Goal: Information Seeking & Learning: Learn about a topic

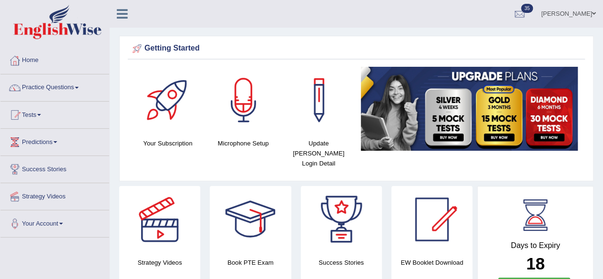
click at [33, 62] on link "Home" at bounding box center [54, 59] width 109 height 24
click at [79, 87] on span at bounding box center [77, 88] width 4 height 2
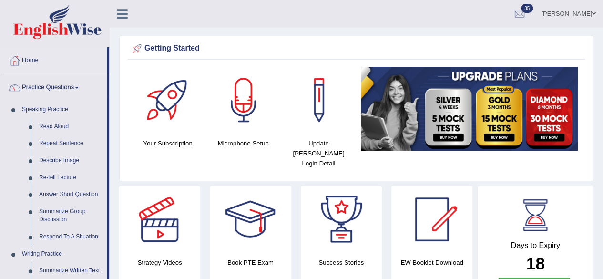
click at [38, 56] on link "Home" at bounding box center [53, 59] width 106 height 24
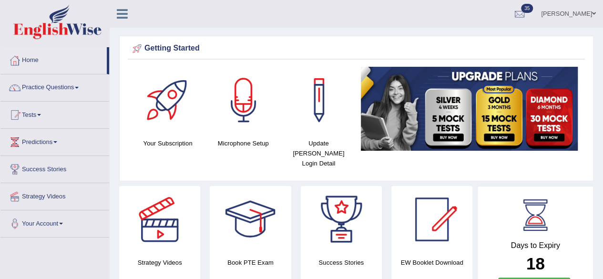
click at [142, 17] on div at bounding box center [126, 10] width 33 height 21
click at [40, 114] on span at bounding box center [39, 115] width 4 height 2
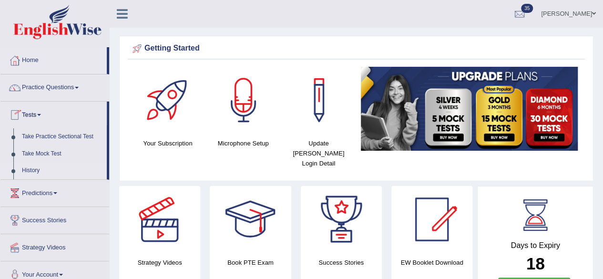
click at [29, 168] on link "History" at bounding box center [62, 170] width 89 height 17
click at [31, 174] on link "History" at bounding box center [62, 170] width 89 height 17
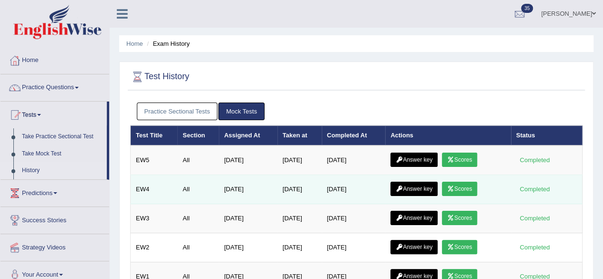
click at [454, 186] on icon at bounding box center [450, 189] width 7 height 6
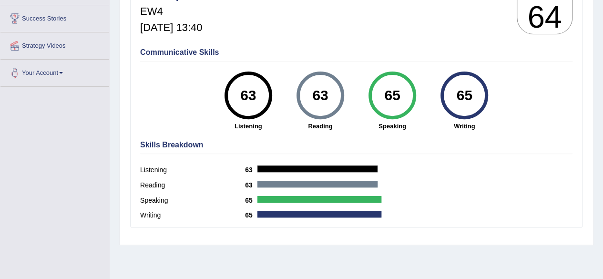
scroll to position [152, 0]
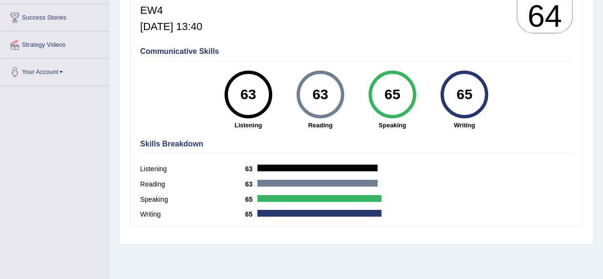
click at [53, 21] on link "Success Stories" at bounding box center [54, 16] width 109 height 24
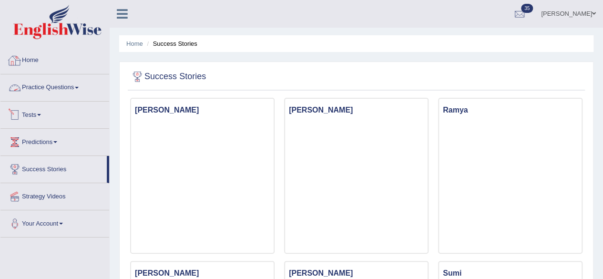
click at [49, 78] on link "Practice Questions" at bounding box center [54, 86] width 109 height 24
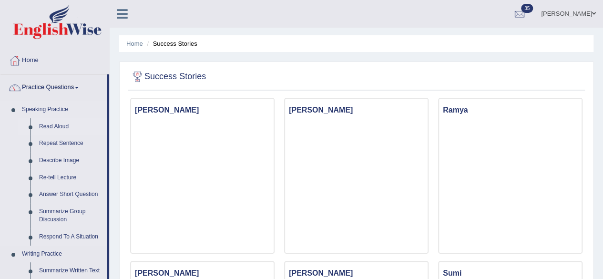
click at [50, 122] on link "Read Aloud" at bounding box center [71, 126] width 72 height 17
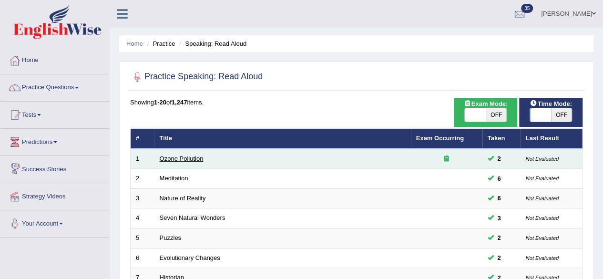
click at [182, 158] on link "Ozone Pollution" at bounding box center [182, 158] width 44 height 7
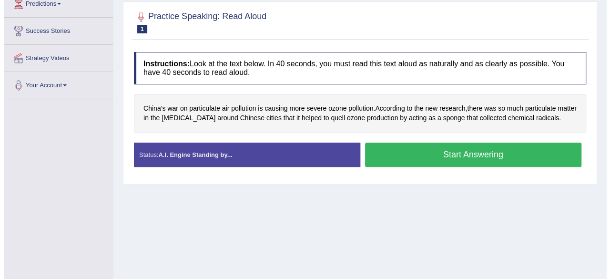
scroll to position [107, 0]
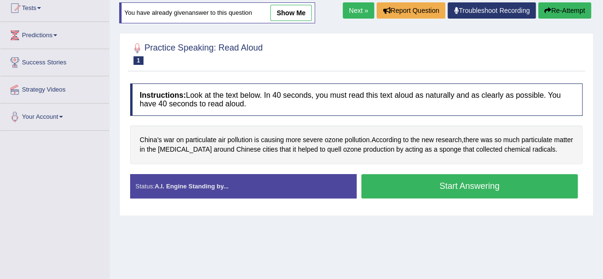
click at [413, 184] on button "Start Answering" at bounding box center [469, 186] width 217 height 24
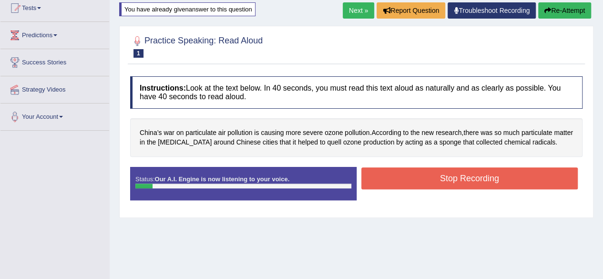
click at [413, 184] on button "Stop Recording" at bounding box center [469, 178] width 217 height 22
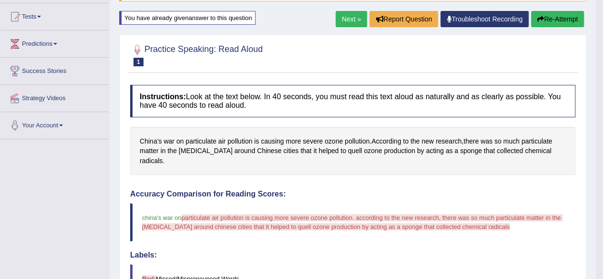
scroll to position [92, 0]
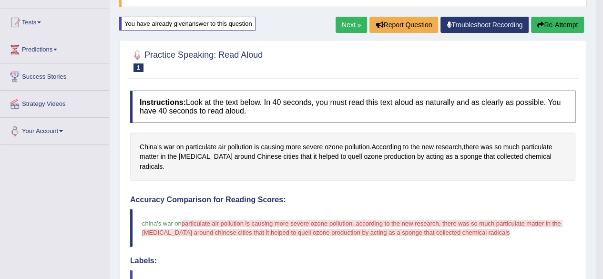
click at [532, 23] on button "Re-Attempt" at bounding box center [557, 25] width 53 height 16
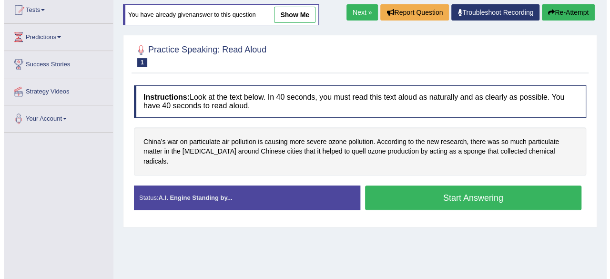
scroll to position [92, 0]
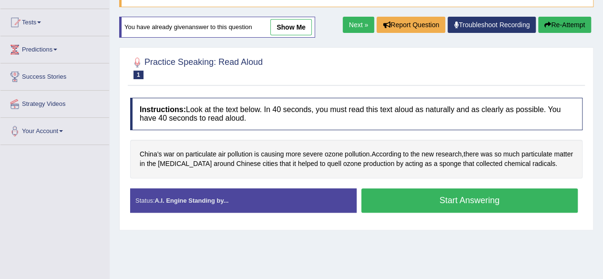
click at [431, 197] on button "Start Answering" at bounding box center [469, 200] width 217 height 24
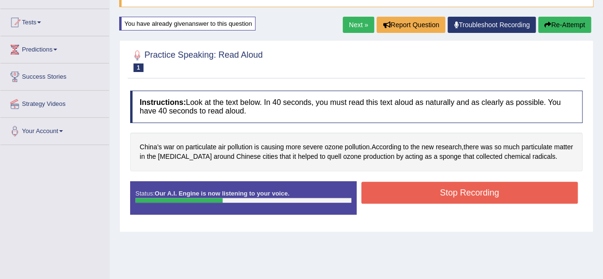
click at [431, 197] on button "Stop Recording" at bounding box center [469, 193] width 217 height 22
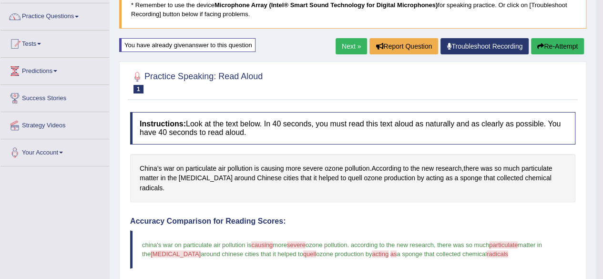
scroll to position [70, 0]
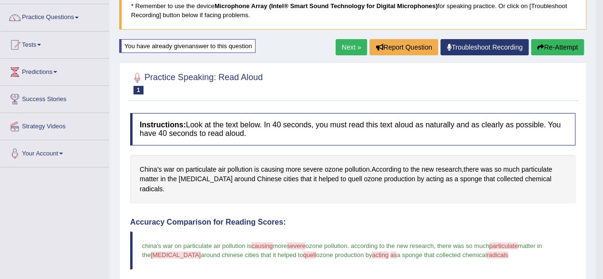
click at [348, 46] on link "Next »" at bounding box center [351, 47] width 31 height 16
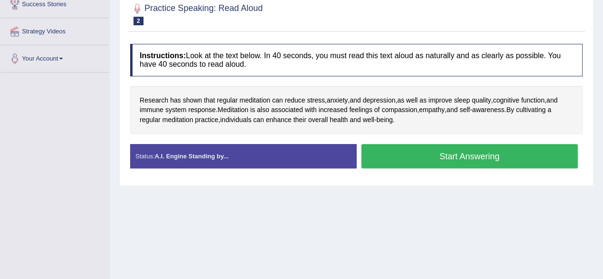
scroll to position [165, 0]
click at [413, 160] on button "Start Answering" at bounding box center [469, 156] width 217 height 24
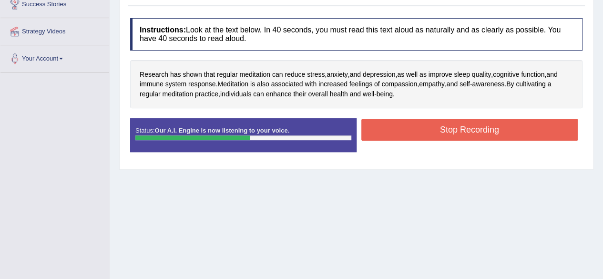
click at [434, 131] on button "Stop Recording" at bounding box center [469, 130] width 217 height 22
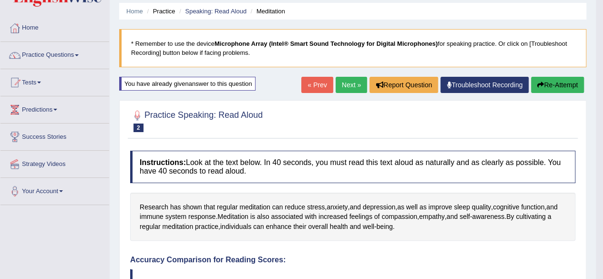
scroll to position [29, 0]
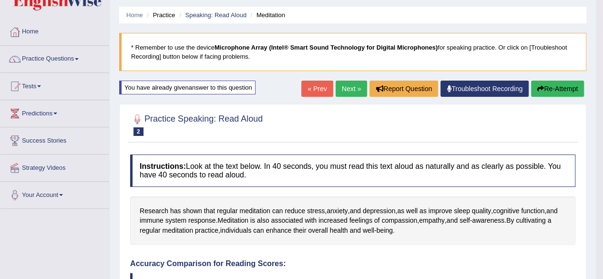
click at [347, 84] on link "Next »" at bounding box center [351, 89] width 31 height 16
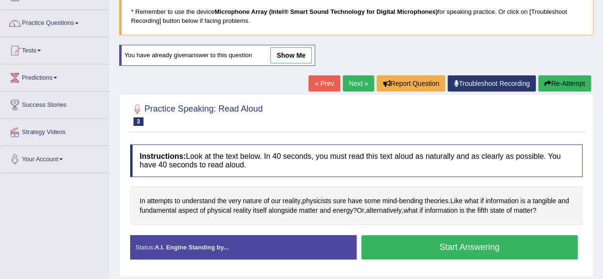
scroll to position [66, 0]
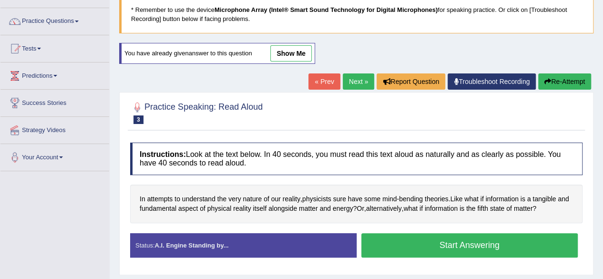
click at [519, 247] on button "Start Answering" at bounding box center [469, 245] width 217 height 24
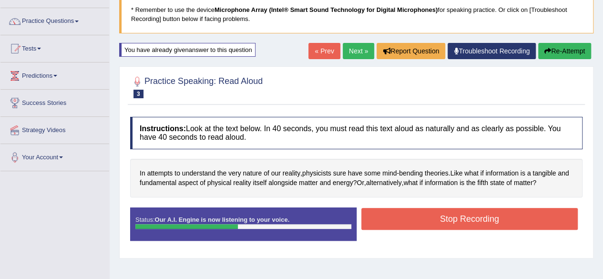
click at [566, 218] on button "Stop Recording" at bounding box center [469, 219] width 217 height 22
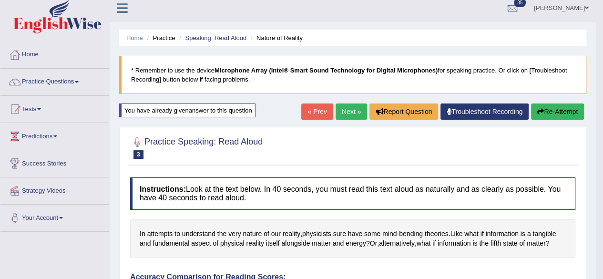
scroll to position [5, 0]
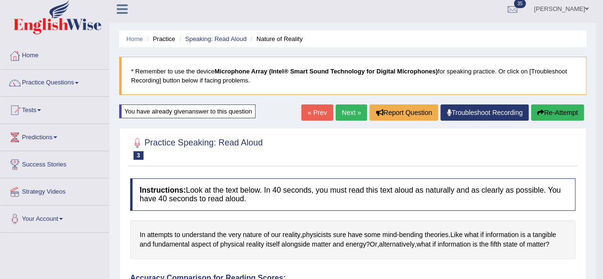
click at [347, 116] on link "Next »" at bounding box center [351, 112] width 31 height 16
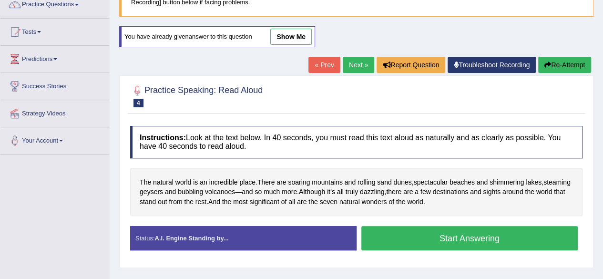
scroll to position [83, 0]
click at [427, 235] on button "Start Answering" at bounding box center [469, 238] width 217 height 24
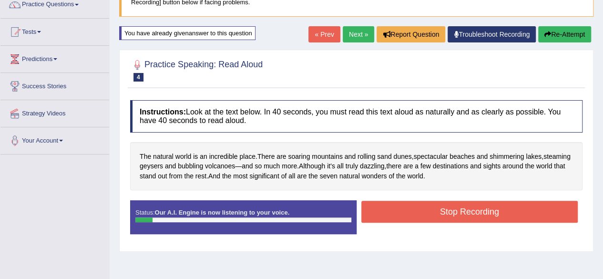
click at [358, 34] on link "Next »" at bounding box center [358, 34] width 31 height 16
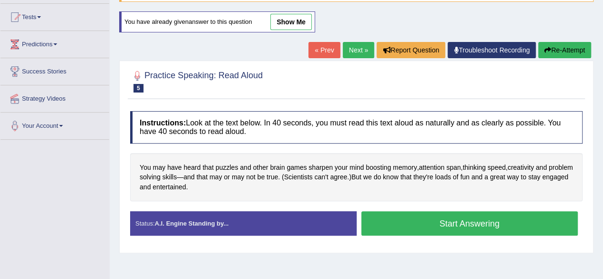
scroll to position [132, 0]
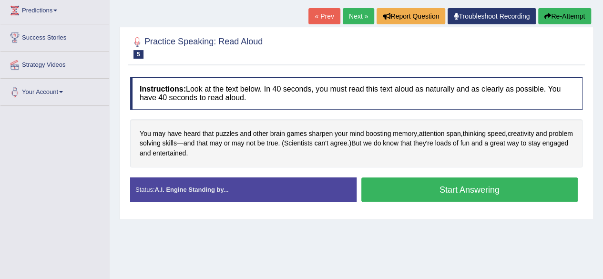
click at [437, 184] on button "Start Answering" at bounding box center [469, 189] width 217 height 24
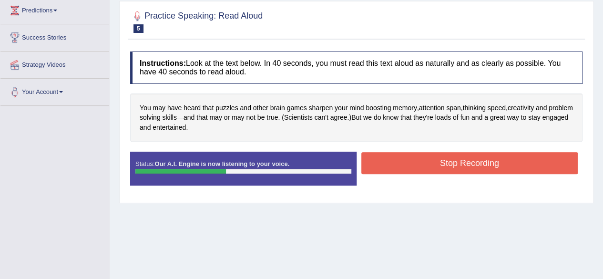
click at [437, 157] on button "Stop Recording" at bounding box center [469, 163] width 217 height 22
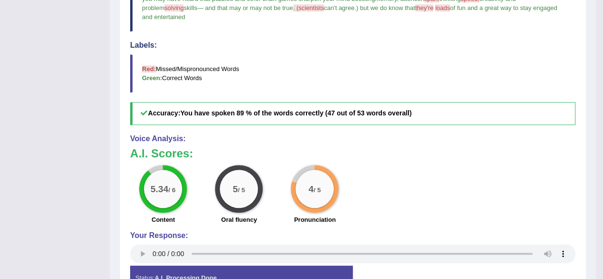
scroll to position [322, 0]
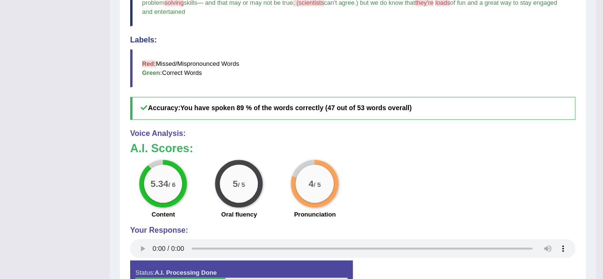
click at [234, 184] on big "5" at bounding box center [235, 183] width 5 height 10
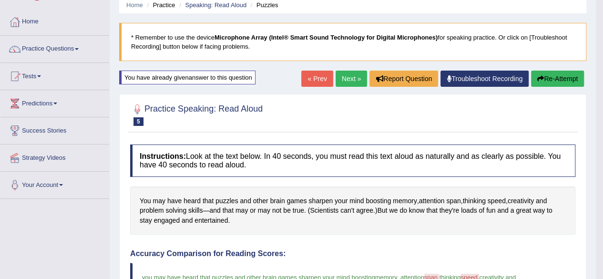
scroll to position [38, 0]
click at [560, 79] on button "Re-Attempt" at bounding box center [557, 79] width 53 height 16
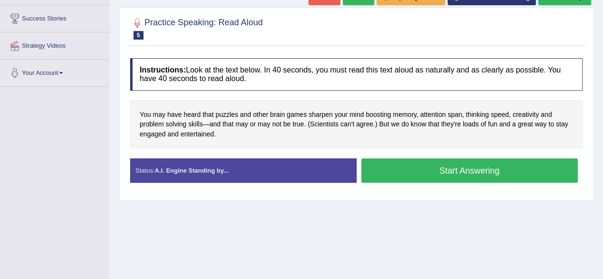
scroll to position [156, 0]
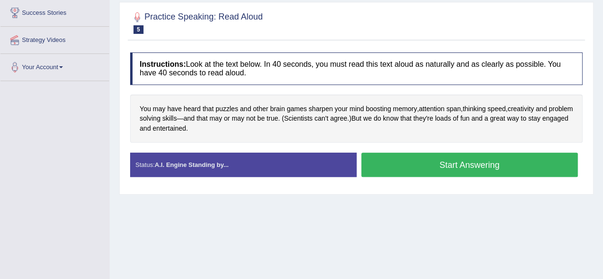
click at [512, 167] on button "Start Answering" at bounding box center [469, 165] width 217 height 24
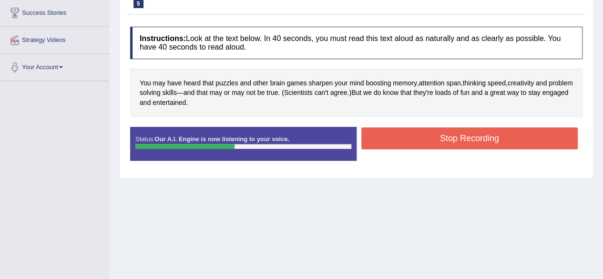
click at [521, 139] on button "Stop Recording" at bounding box center [469, 138] width 217 height 22
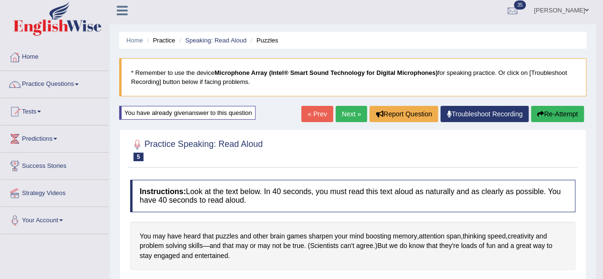
scroll to position [2, 0]
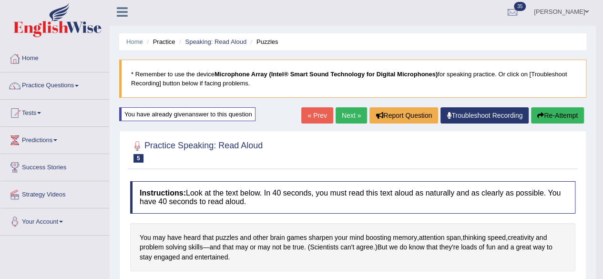
click at [348, 117] on link "Next »" at bounding box center [351, 115] width 31 height 16
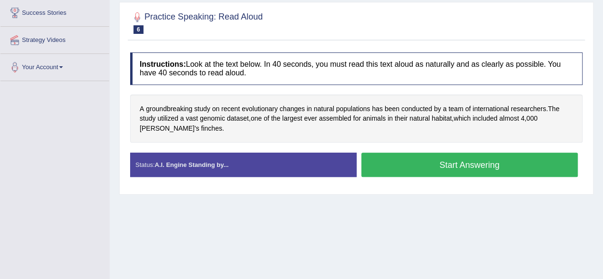
scroll to position [157, 0]
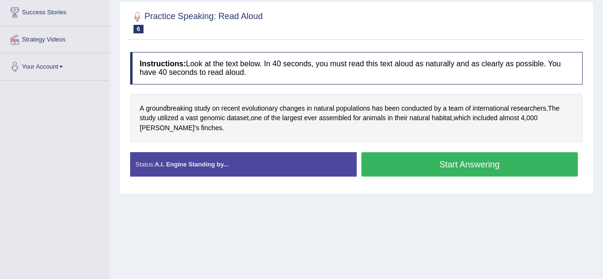
click at [537, 164] on button "Start Answering" at bounding box center [469, 164] width 217 height 24
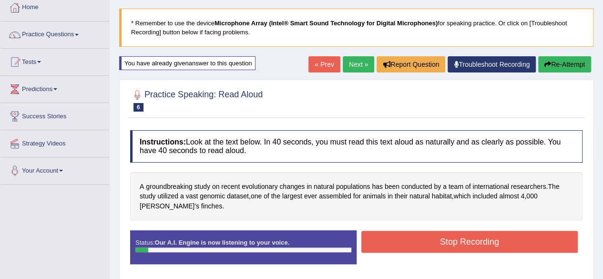
scroll to position [52, 0]
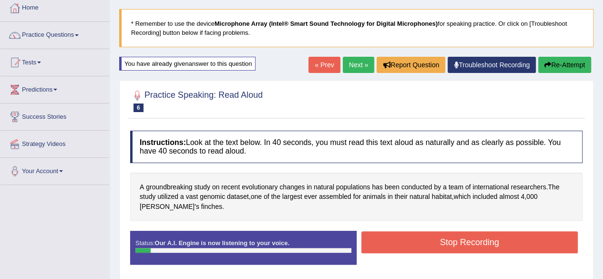
click at [562, 59] on button "Re-Attempt" at bounding box center [564, 65] width 53 height 16
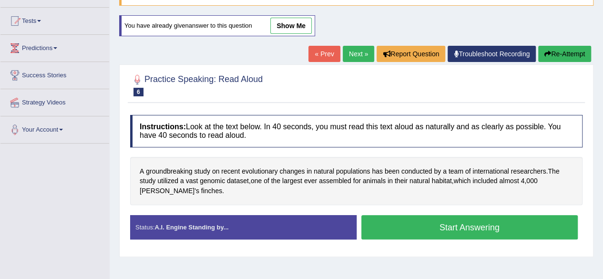
scroll to position [99, 0]
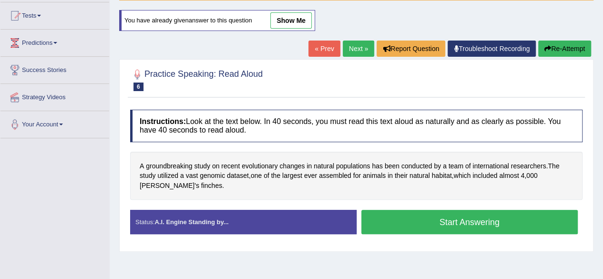
click at [548, 215] on button "Start Answering" at bounding box center [469, 222] width 217 height 24
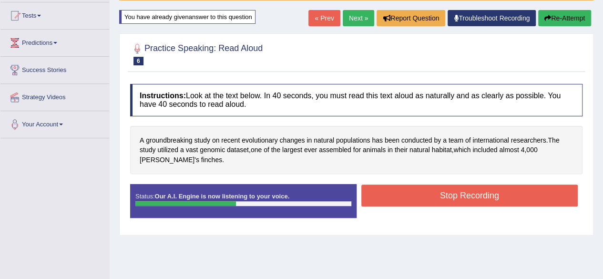
click at [566, 200] on button "Stop Recording" at bounding box center [469, 195] width 217 height 22
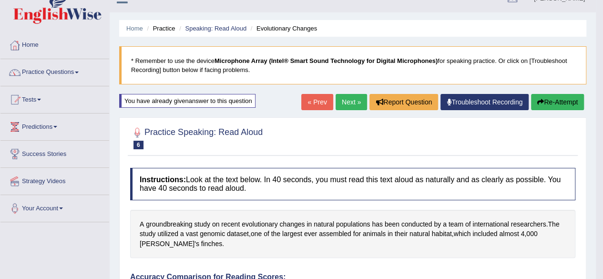
scroll to position [0, 0]
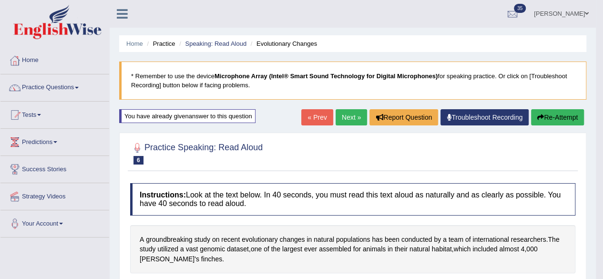
click at [347, 117] on link "Next »" at bounding box center [351, 117] width 31 height 16
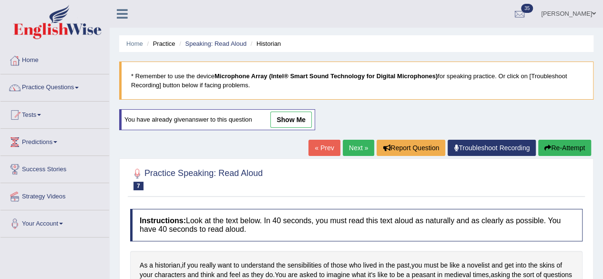
click at [546, 218] on h4 "Instructions: Look at the text below. In 40 seconds, you must read this text al…" at bounding box center [356, 225] width 452 height 32
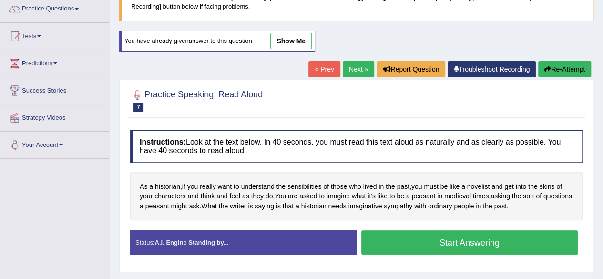
scroll to position [103, 0]
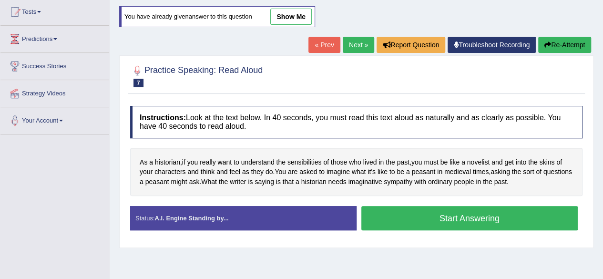
click at [531, 218] on button "Start Answering" at bounding box center [469, 218] width 217 height 24
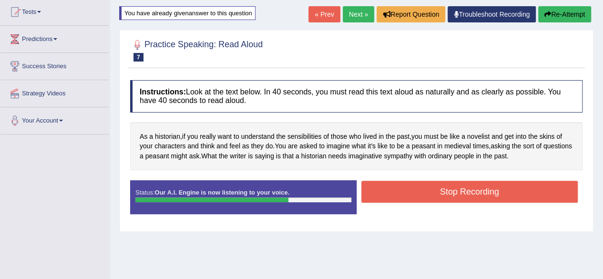
click at [571, 186] on button "Stop Recording" at bounding box center [469, 192] width 217 height 22
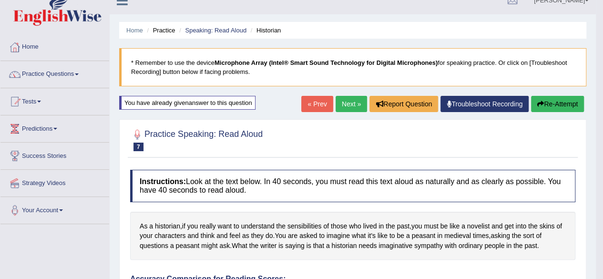
scroll to position [0, 0]
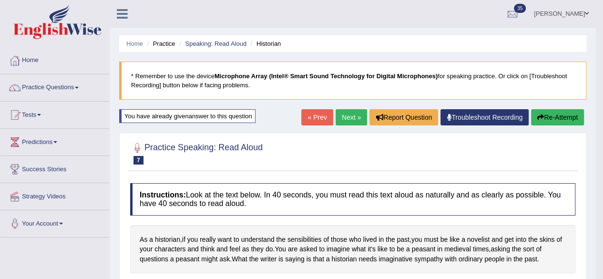
click at [347, 116] on link "Next »" at bounding box center [351, 117] width 31 height 16
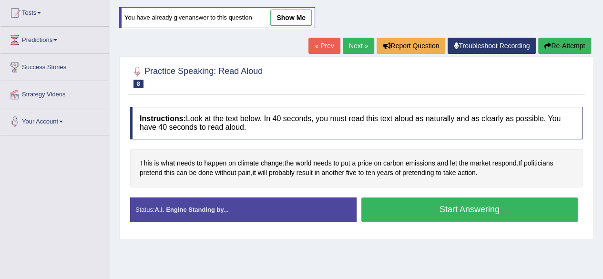
scroll to position [102, 0]
click at [428, 210] on button "Start Answering" at bounding box center [469, 209] width 217 height 24
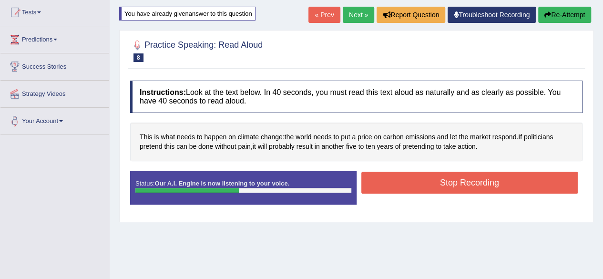
click at [405, 177] on button "Stop Recording" at bounding box center [469, 183] width 217 height 22
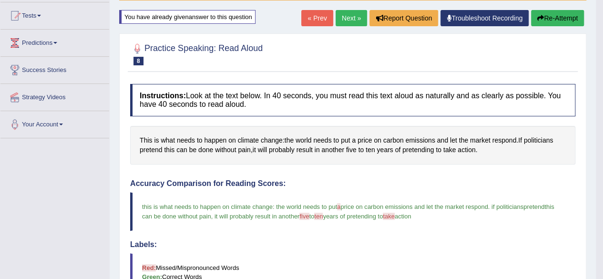
scroll to position [95, 0]
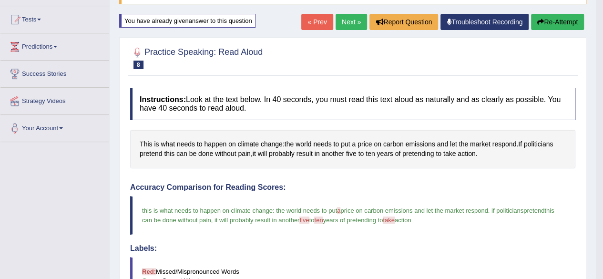
click at [555, 22] on button "Re-Attempt" at bounding box center [557, 22] width 53 height 16
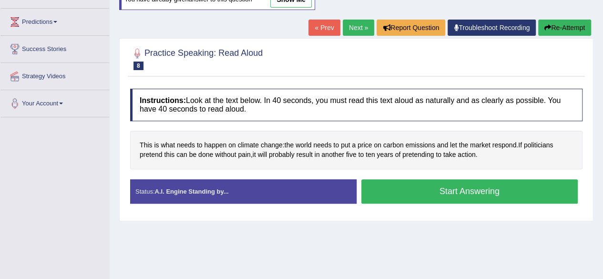
scroll to position [120, 0]
click at [511, 185] on button "Start Answering" at bounding box center [469, 191] width 217 height 24
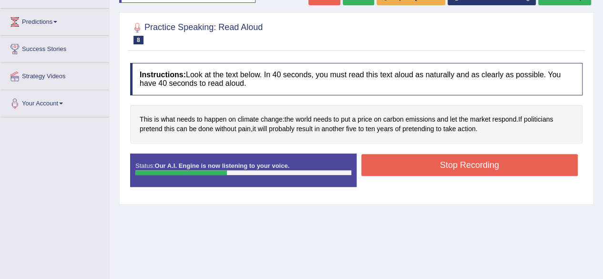
click at [560, 163] on button "Stop Recording" at bounding box center [469, 165] width 217 height 22
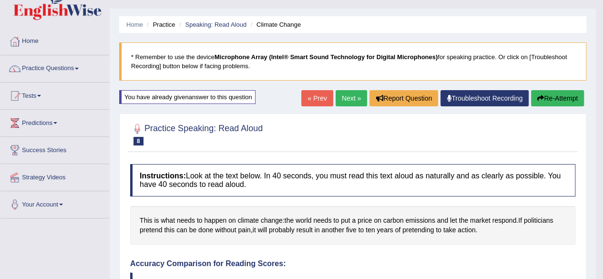
scroll to position [17, 0]
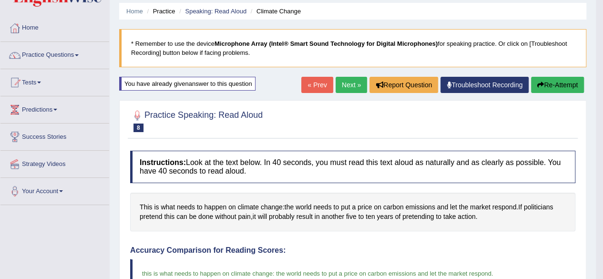
scroll to position [18, 0]
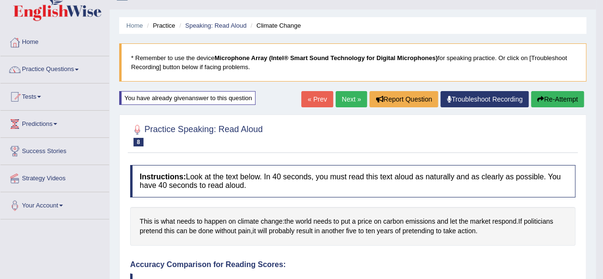
click at [346, 94] on link "Next »" at bounding box center [351, 99] width 31 height 16
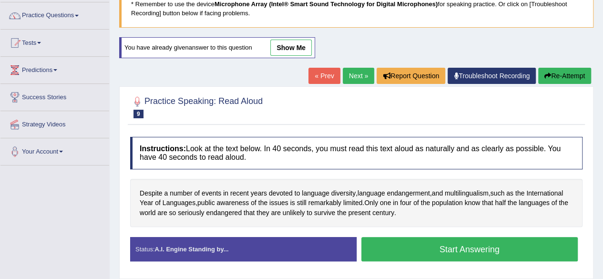
scroll to position [70, 0]
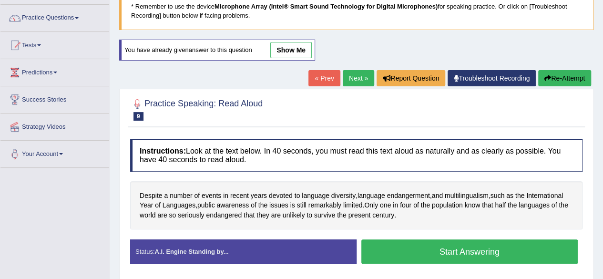
click at [517, 251] on button "Start Answering" at bounding box center [469, 251] width 217 height 24
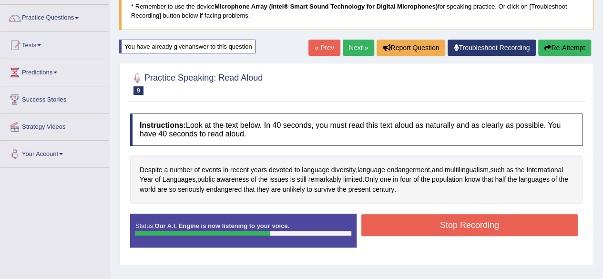
click at [532, 223] on button "Stop Recording" at bounding box center [469, 225] width 217 height 22
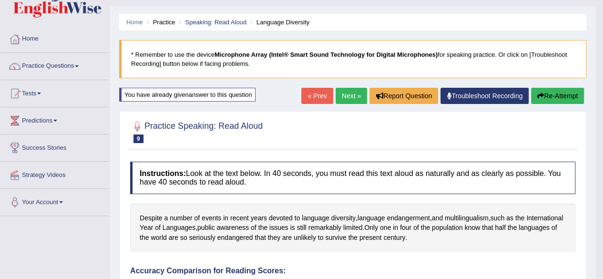
scroll to position [0, 0]
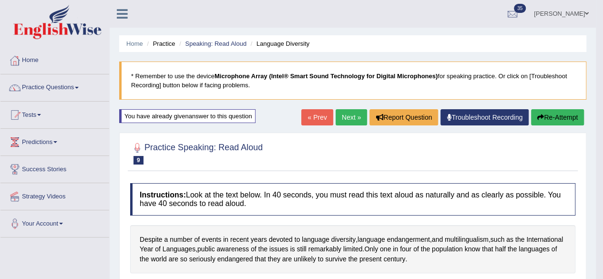
click at [344, 122] on link "Next »" at bounding box center [351, 117] width 31 height 16
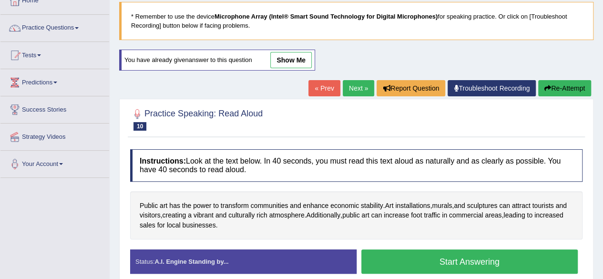
scroll to position [64, 0]
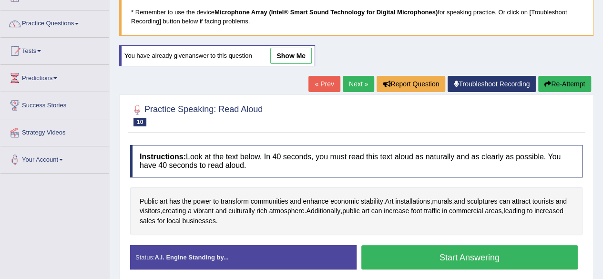
click at [519, 254] on button "Start Answering" at bounding box center [469, 257] width 217 height 24
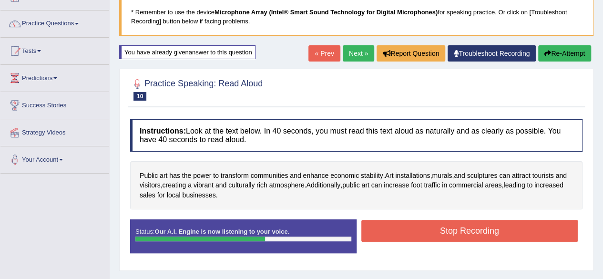
click at [530, 231] on button "Stop Recording" at bounding box center [469, 231] width 217 height 22
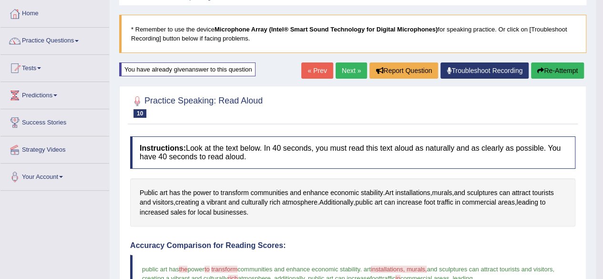
scroll to position [0, 0]
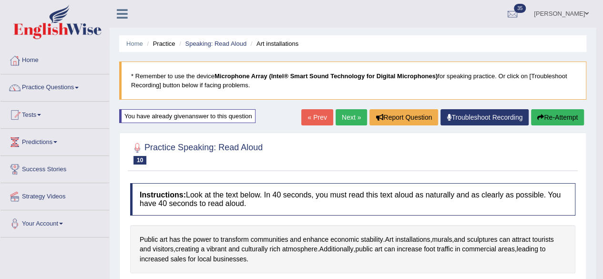
click at [346, 117] on link "Next »" at bounding box center [351, 117] width 31 height 16
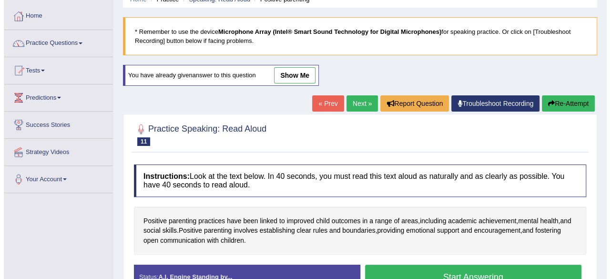
scroll to position [64, 0]
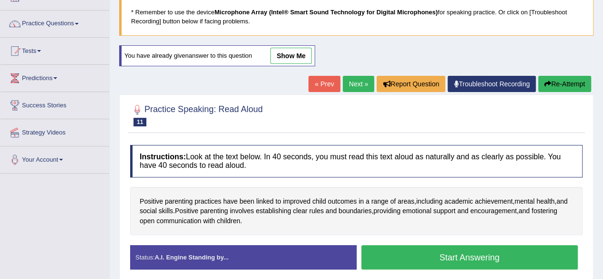
click at [512, 256] on button "Start Answering" at bounding box center [469, 257] width 217 height 24
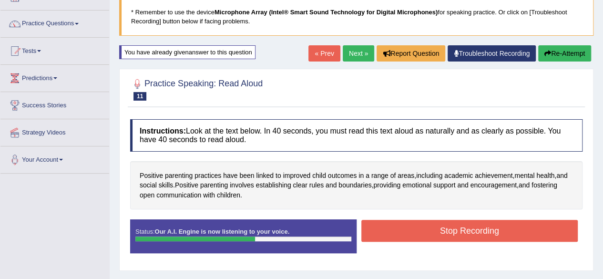
click at [528, 235] on button "Stop Recording" at bounding box center [469, 231] width 217 height 22
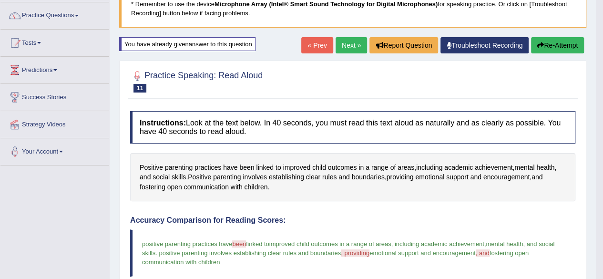
scroll to position [68, 0]
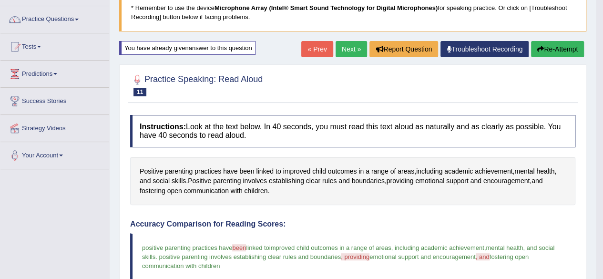
click at [345, 53] on link "Next »" at bounding box center [351, 49] width 31 height 16
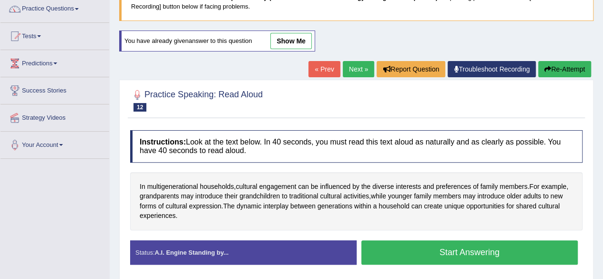
scroll to position [80, 0]
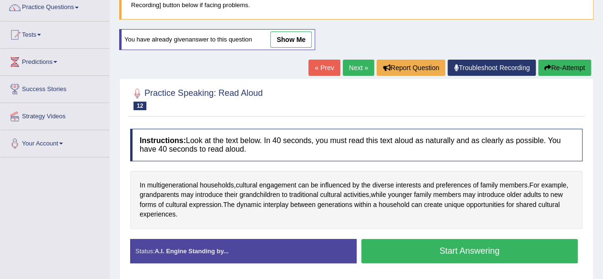
click at [516, 247] on button "Start Answering" at bounding box center [469, 251] width 217 height 24
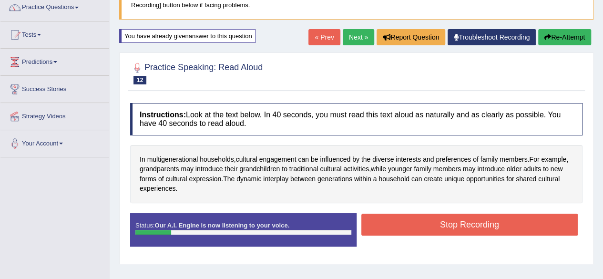
click at [569, 38] on button "Re-Attempt" at bounding box center [564, 37] width 53 height 16
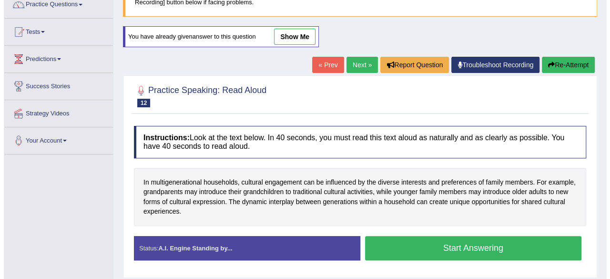
scroll to position [83, 0]
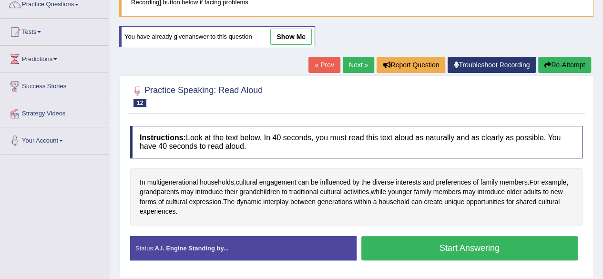
click at [522, 244] on button "Start Answering" at bounding box center [469, 248] width 217 height 24
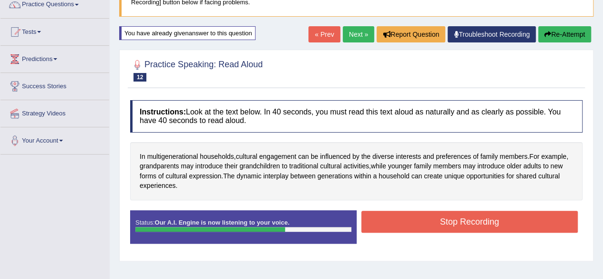
click at [537, 225] on button "Stop Recording" at bounding box center [469, 222] width 217 height 22
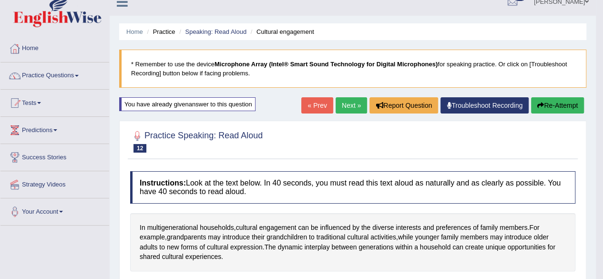
scroll to position [0, 0]
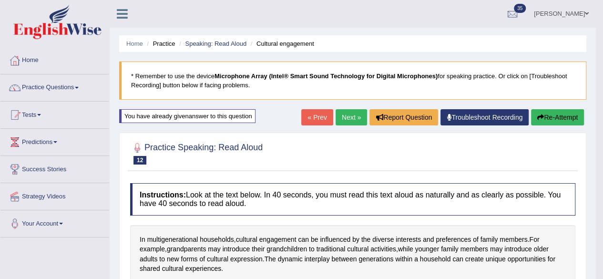
click at [349, 119] on link "Next »" at bounding box center [351, 117] width 31 height 16
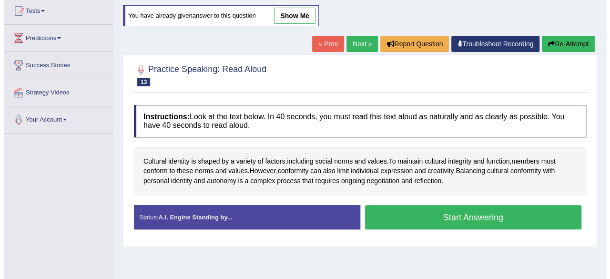
scroll to position [102, 0]
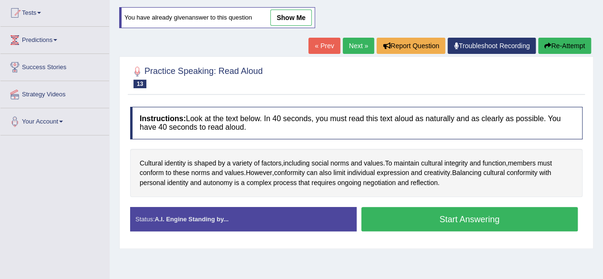
click at [510, 214] on button "Start Answering" at bounding box center [469, 219] width 217 height 24
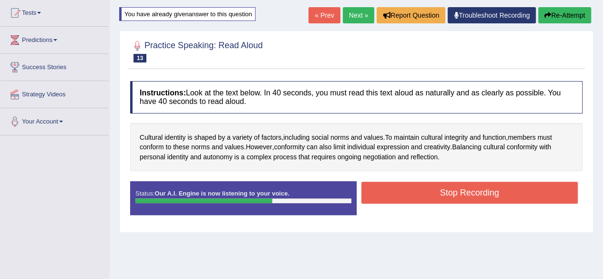
click at [538, 190] on button "Stop Recording" at bounding box center [469, 193] width 217 height 22
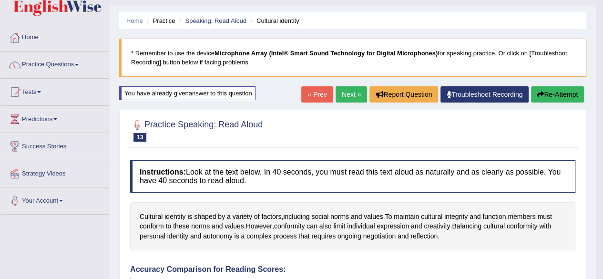
scroll to position [0, 0]
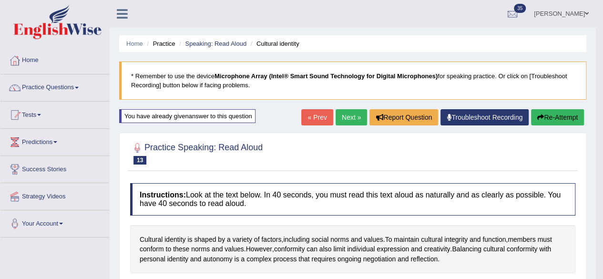
click at [352, 111] on link "Next »" at bounding box center [351, 117] width 31 height 16
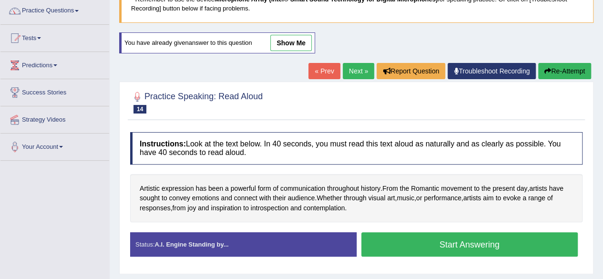
scroll to position [76, 0]
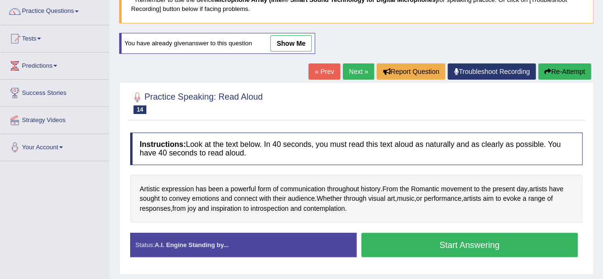
click at [515, 243] on button "Start Answering" at bounding box center [469, 245] width 217 height 24
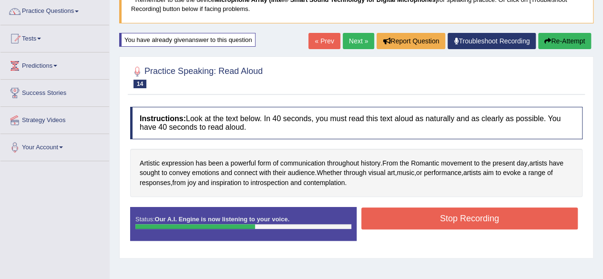
click at [528, 217] on button "Stop Recording" at bounding box center [469, 218] width 217 height 22
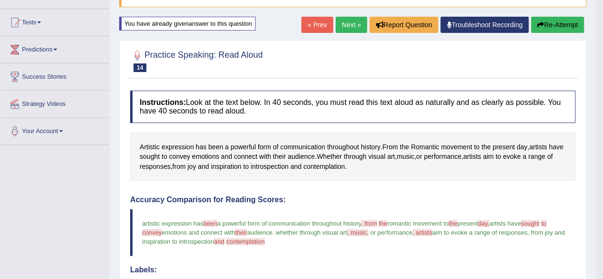
scroll to position [0, 0]
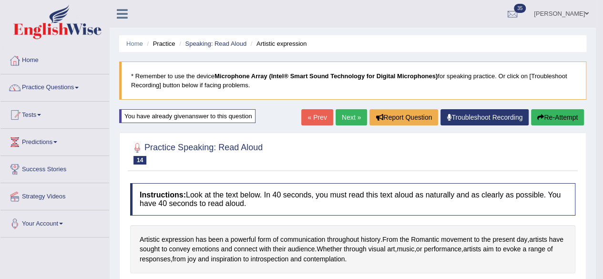
click at [536, 212] on h4 "Instructions: Look at the text below. In 40 seconds, you must read this text al…" at bounding box center [352, 199] width 445 height 32
click at [348, 121] on link "Next »" at bounding box center [351, 117] width 31 height 16
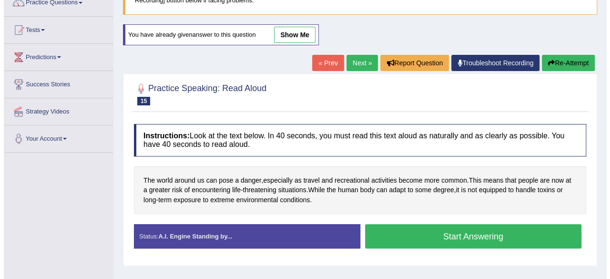
scroll to position [89, 0]
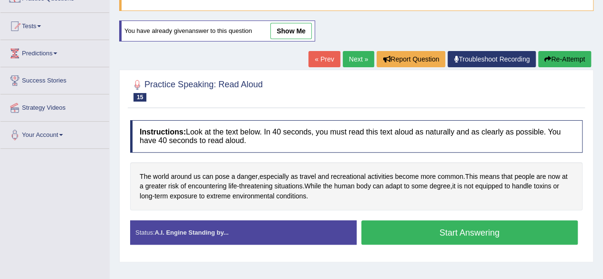
click at [527, 229] on button "Start Answering" at bounding box center [469, 232] width 217 height 24
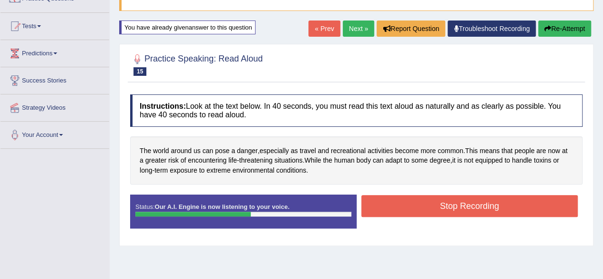
click at [543, 206] on button "Stop Recording" at bounding box center [469, 206] width 217 height 22
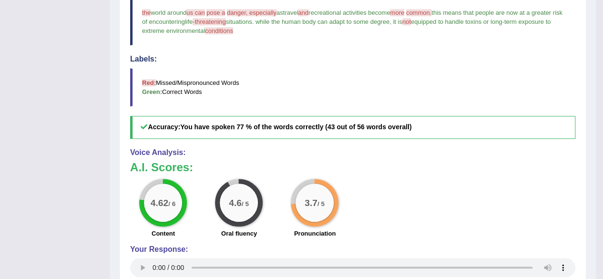
click at [550, 213] on div "4.62 / 6 Content 4.6 / 5 Oral fluency 3.7 / 5 Pronunciation" at bounding box center [352, 209] width 455 height 61
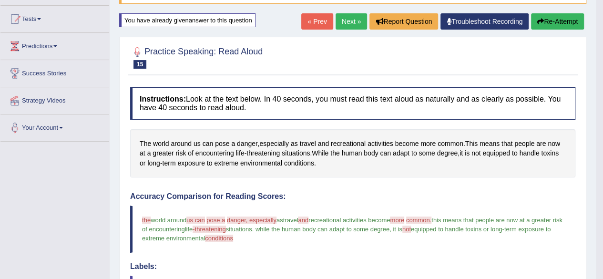
scroll to position [93, 0]
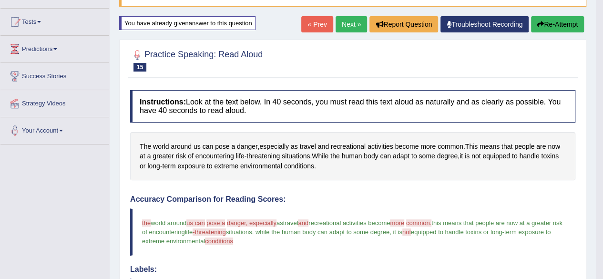
click at [536, 221] on span "this means that people are now at a greater risk of encountering" at bounding box center [353, 227] width 422 height 16
click at [348, 25] on link "Next »" at bounding box center [351, 24] width 31 height 16
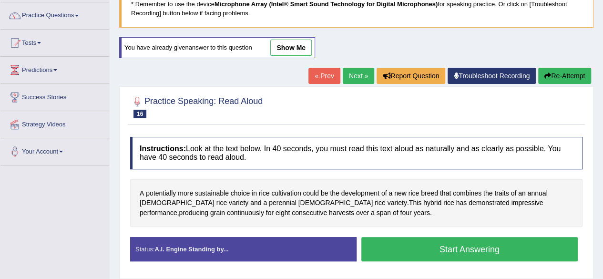
scroll to position [80, 0]
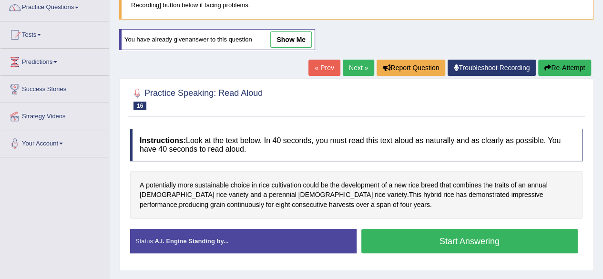
click at [532, 237] on button "Start Answering" at bounding box center [469, 241] width 217 height 24
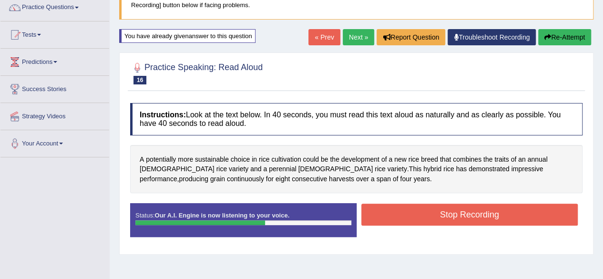
click at [538, 213] on button "Stop Recording" at bounding box center [469, 215] width 217 height 22
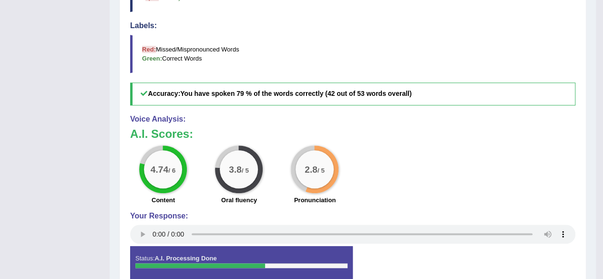
click at [552, 220] on div "Your Response:" at bounding box center [352, 229] width 445 height 35
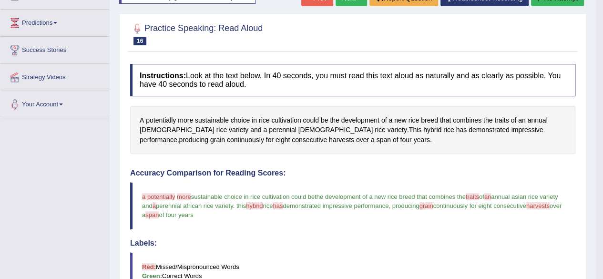
scroll to position [0, 0]
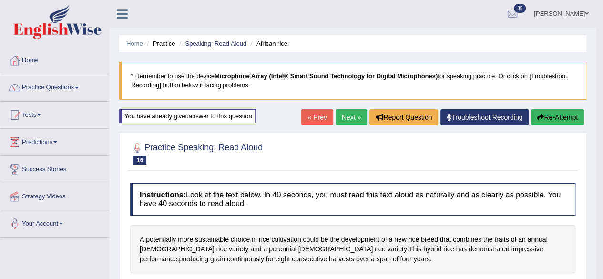
click at [347, 118] on link "Next »" at bounding box center [351, 117] width 31 height 16
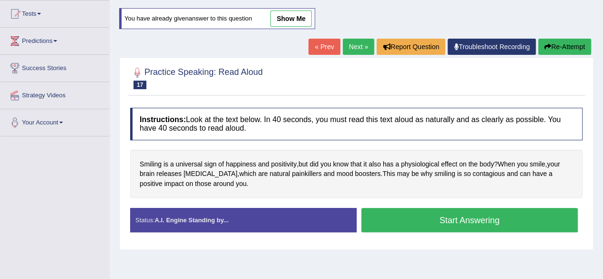
scroll to position [107, 0]
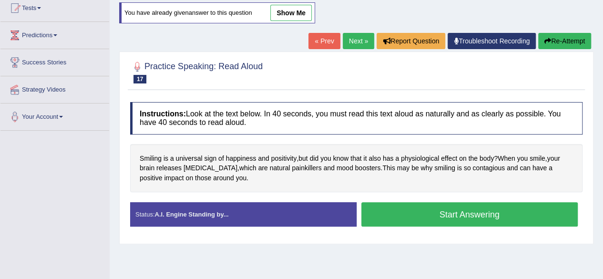
click at [526, 207] on button "Start Answering" at bounding box center [469, 214] width 217 height 24
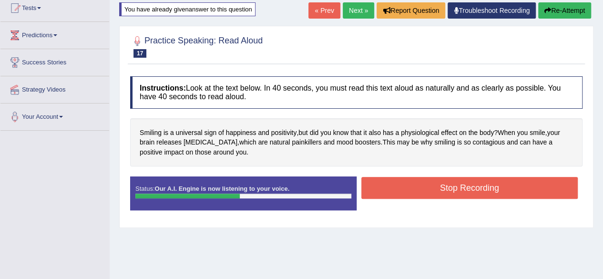
click at [549, 187] on button "Stop Recording" at bounding box center [469, 188] width 217 height 22
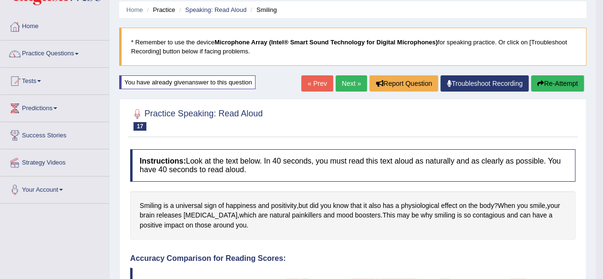
scroll to position [0, 0]
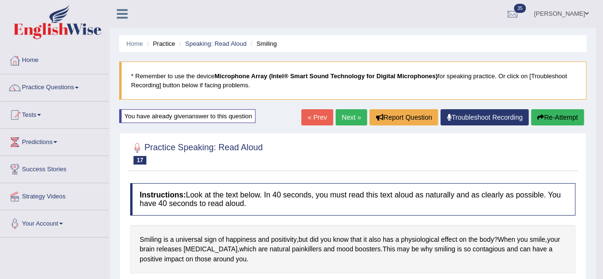
click at [30, 61] on link "Home" at bounding box center [54, 59] width 109 height 24
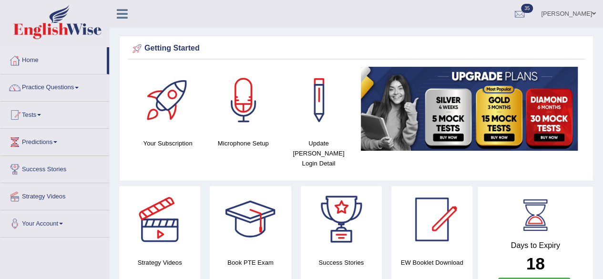
click at [79, 87] on span at bounding box center [77, 88] width 4 height 2
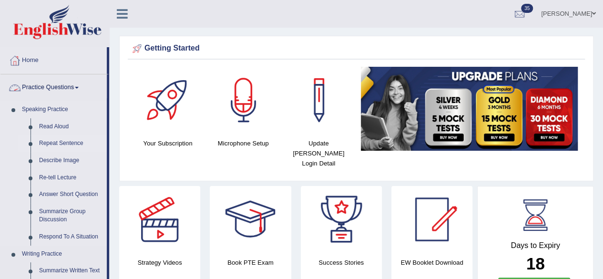
click at [49, 139] on link "Repeat Sentence" at bounding box center [71, 143] width 72 height 17
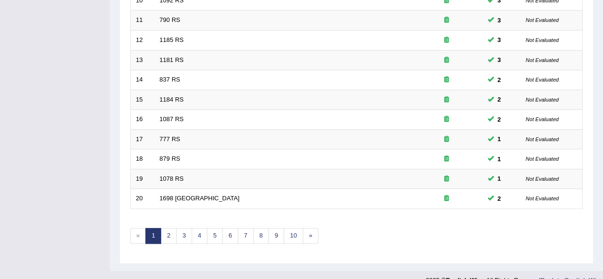
scroll to position [347, 0]
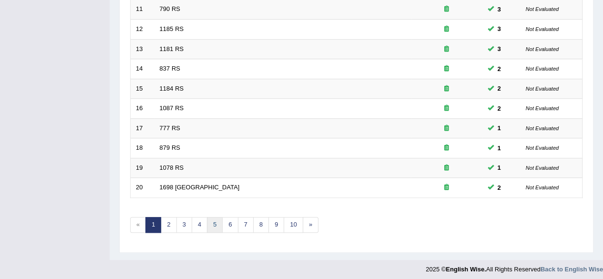
click at [212, 226] on link "5" at bounding box center [215, 225] width 16 height 16
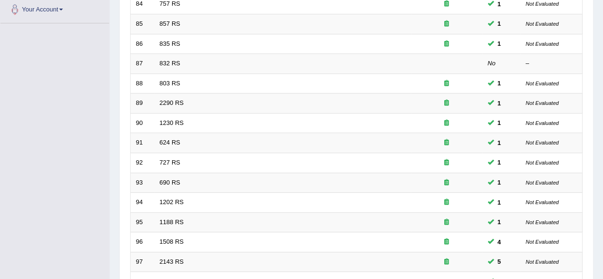
scroll to position [347, 0]
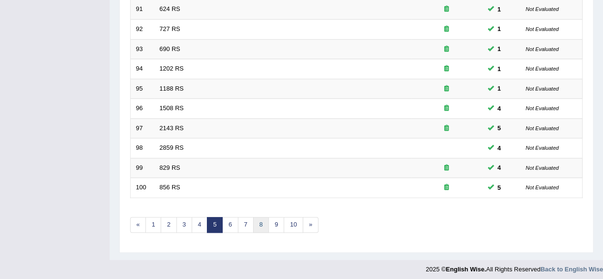
click at [255, 221] on link "8" at bounding box center [261, 225] width 16 height 16
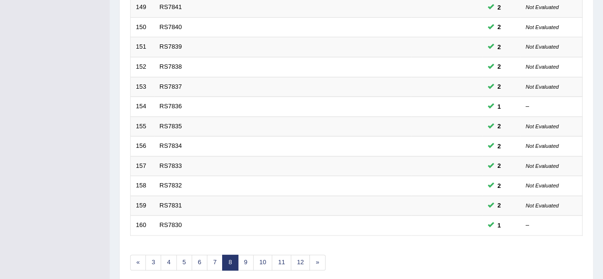
scroll to position [347, 0]
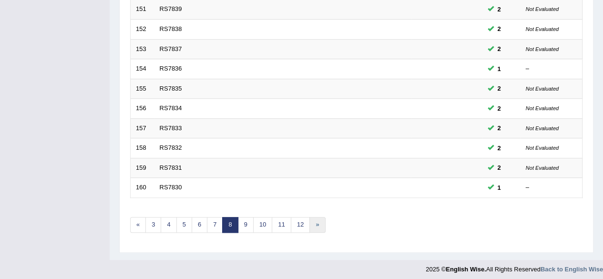
click at [311, 220] on link "»" at bounding box center [317, 225] width 16 height 16
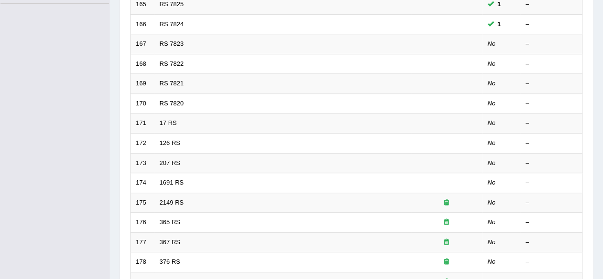
scroll to position [235, 0]
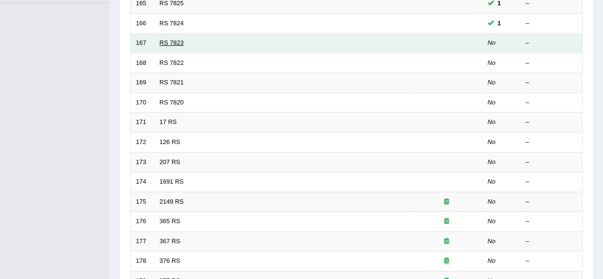
click at [162, 43] on link "RS 7823" at bounding box center [172, 42] width 24 height 7
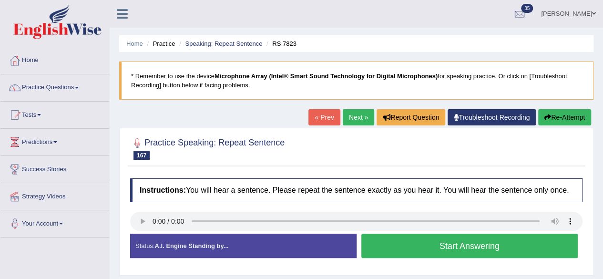
click at [426, 247] on button "Start Answering" at bounding box center [469, 246] width 217 height 24
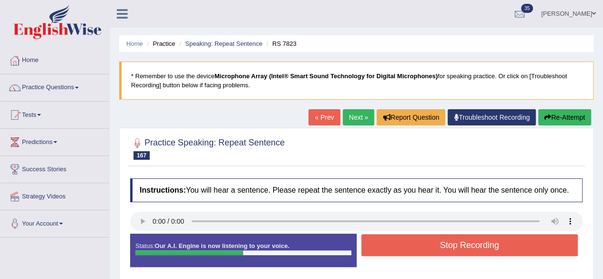
click at [400, 236] on button "Stop Recording" at bounding box center [469, 245] width 217 height 22
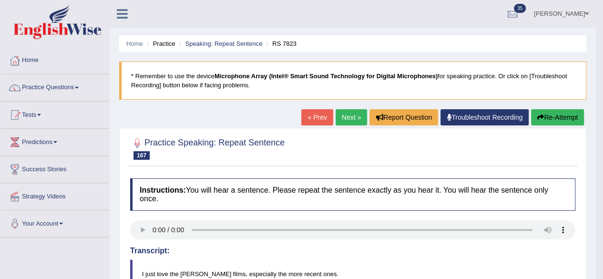
click at [347, 116] on link "Next »" at bounding box center [351, 117] width 31 height 16
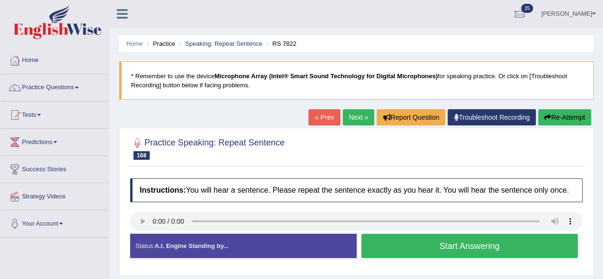
click at [531, 242] on button "Start Answering" at bounding box center [469, 246] width 217 height 24
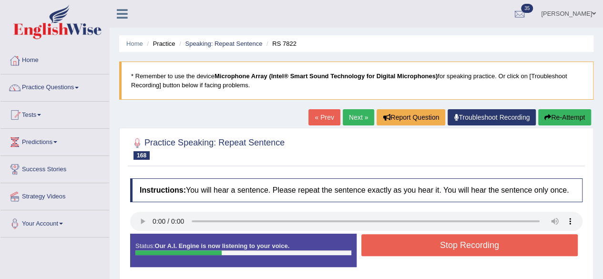
click at [551, 247] on button "Stop Recording" at bounding box center [469, 245] width 217 height 22
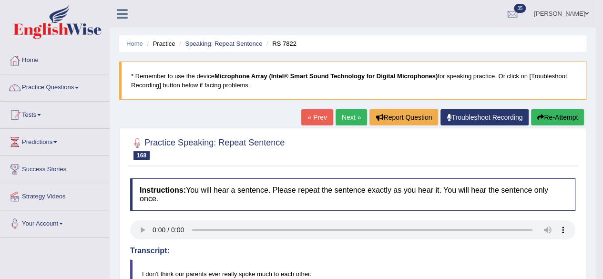
click at [30, 59] on link "Home" at bounding box center [54, 59] width 109 height 24
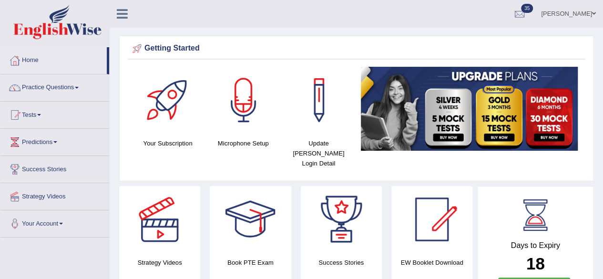
click at [79, 87] on span at bounding box center [77, 88] width 4 height 2
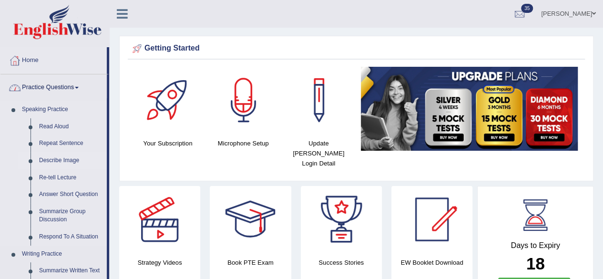
click at [49, 154] on link "Describe Image" at bounding box center [71, 160] width 72 height 17
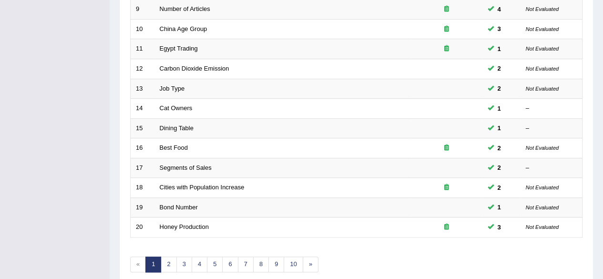
scroll to position [347, 0]
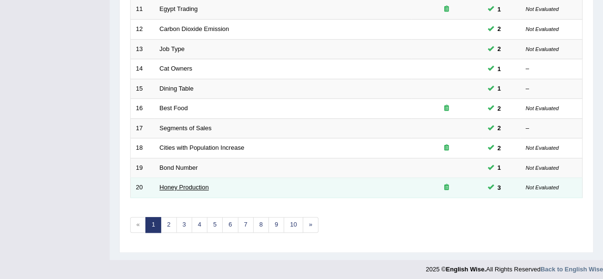
click at [160, 184] on link "Honey Production" at bounding box center [184, 187] width 49 height 7
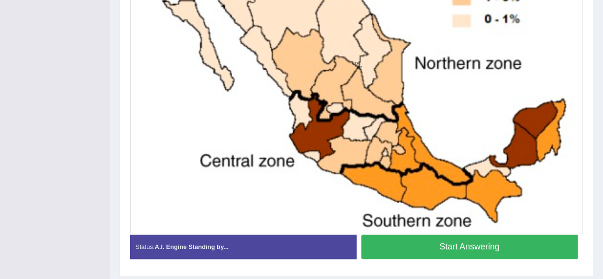
scroll to position [357, 0]
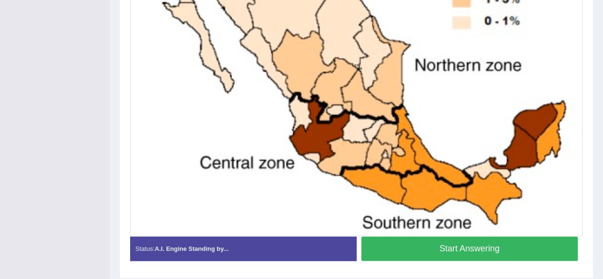
click at [541, 246] on button "Start Answering" at bounding box center [469, 248] width 217 height 24
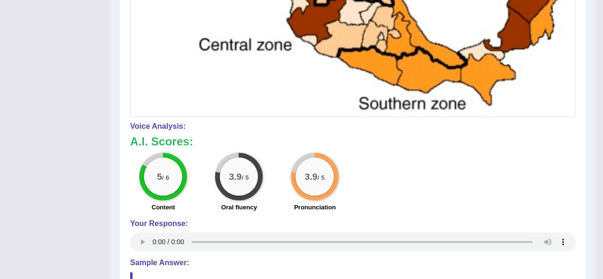
scroll to position [447, 0]
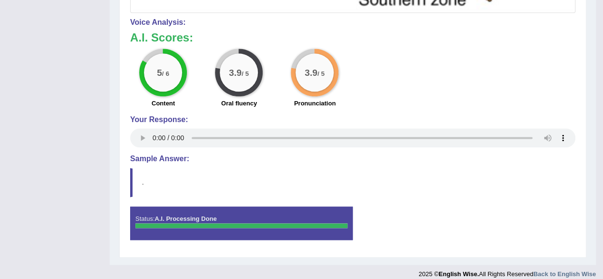
click at [509, 220] on div "Status: A.I. Processing Done Start Answering Stop Recording" at bounding box center [352, 227] width 445 height 43
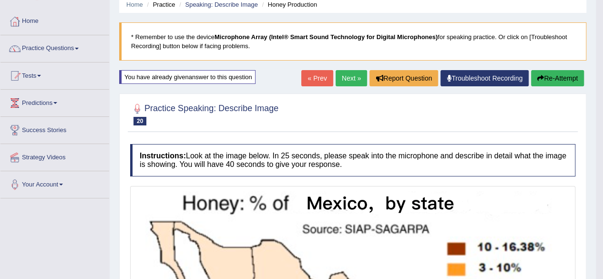
scroll to position [39, 0]
click at [347, 81] on link "Next »" at bounding box center [351, 78] width 31 height 16
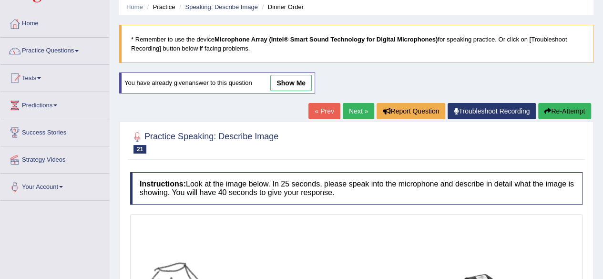
scroll to position [35, 0]
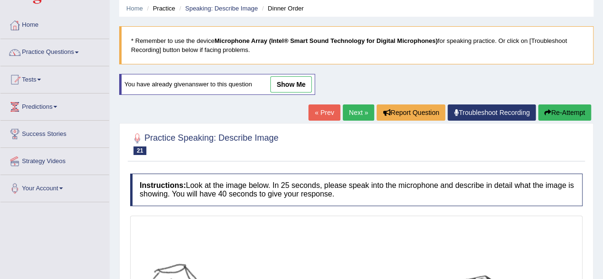
click at [357, 116] on link "Next »" at bounding box center [358, 112] width 31 height 16
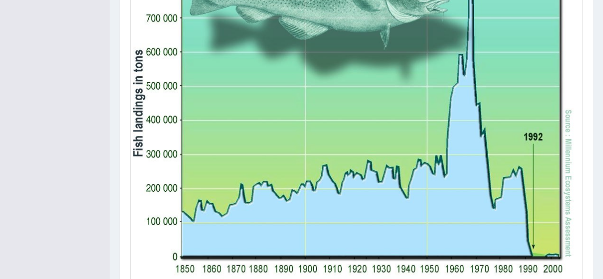
scroll to position [398, 0]
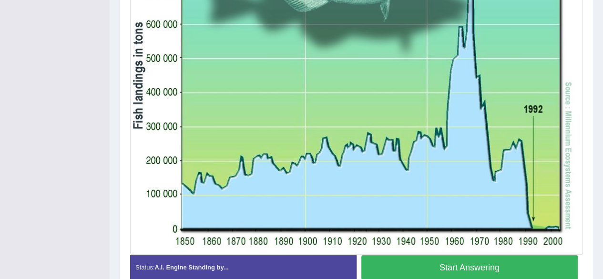
click at [520, 260] on button "Start Answering" at bounding box center [469, 267] width 217 height 24
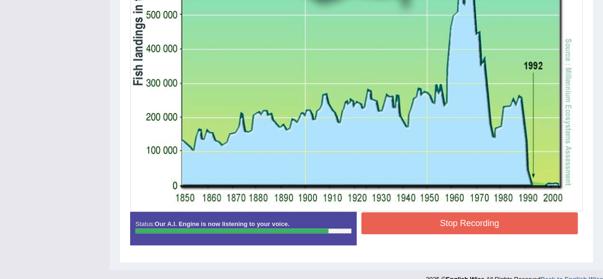
scroll to position [367, 0]
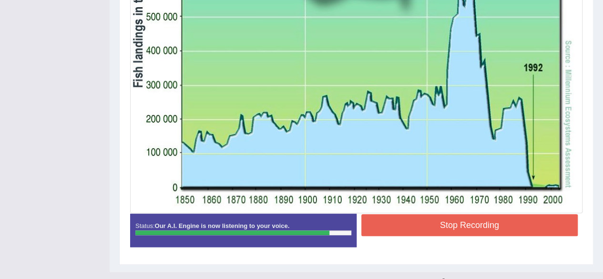
click at [540, 230] on button "Stop Recording" at bounding box center [469, 225] width 217 height 22
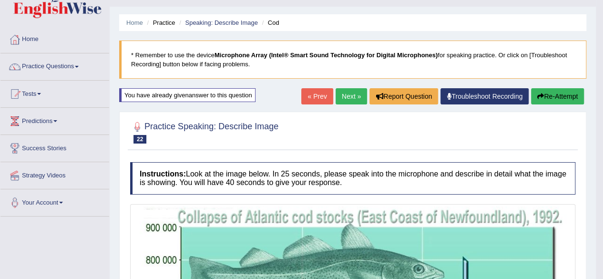
scroll to position [0, 0]
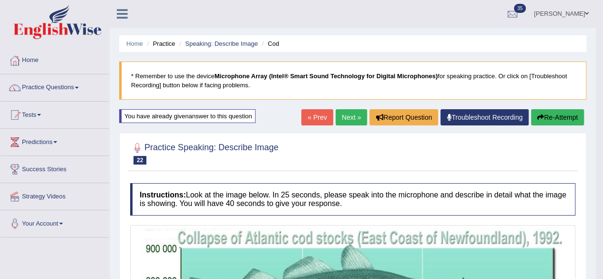
click at [79, 87] on span at bounding box center [77, 88] width 4 height 2
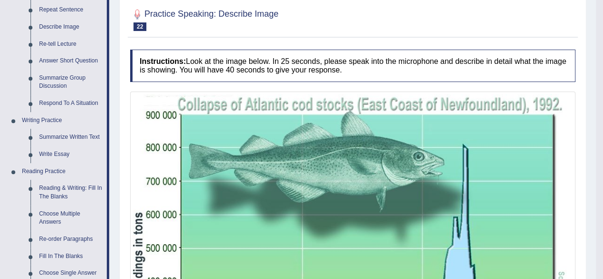
scroll to position [134, 0]
click at [62, 98] on link "Respond To A Situation" at bounding box center [71, 102] width 72 height 17
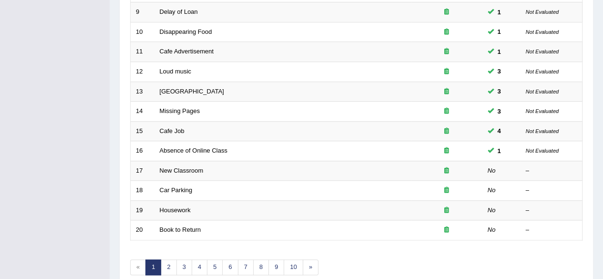
scroll to position [306, 0]
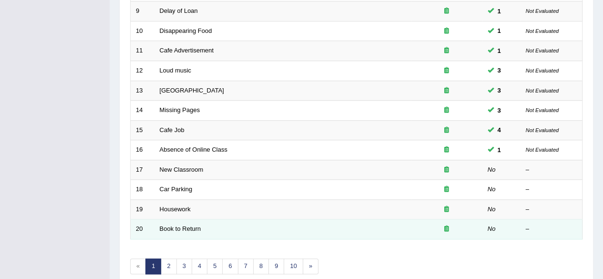
click at [527, 226] on div "–" at bounding box center [551, 229] width 51 height 9
click at [527, 227] on div "–" at bounding box center [551, 229] width 51 height 9
click at [160, 226] on link "Book to Return" at bounding box center [180, 228] width 41 height 7
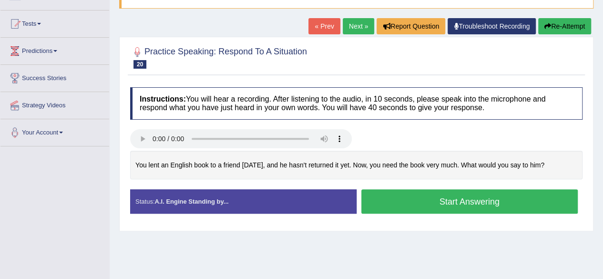
scroll to position [91, 0]
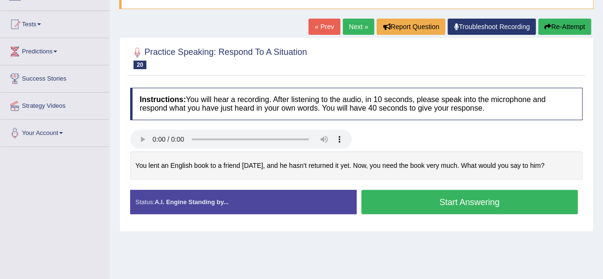
click at [546, 206] on button "Start Answering" at bounding box center [469, 202] width 217 height 24
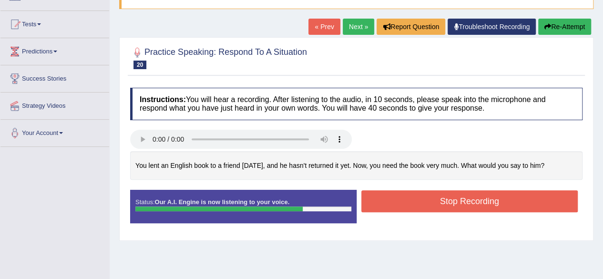
click at [546, 208] on button "Stop Recording" at bounding box center [469, 201] width 217 height 22
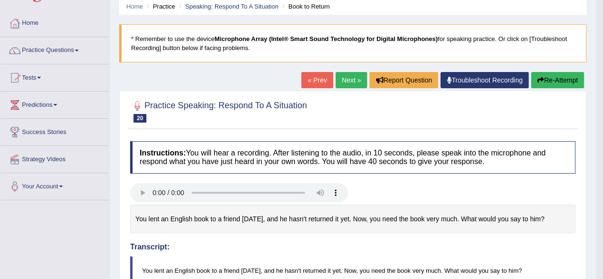
scroll to position [0, 0]
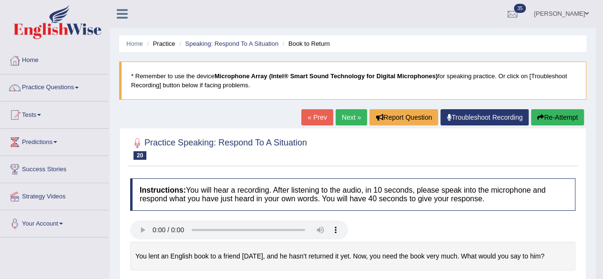
click at [351, 117] on link "Next »" at bounding box center [351, 117] width 31 height 16
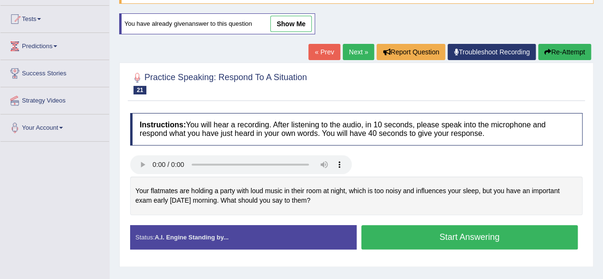
scroll to position [98, 0]
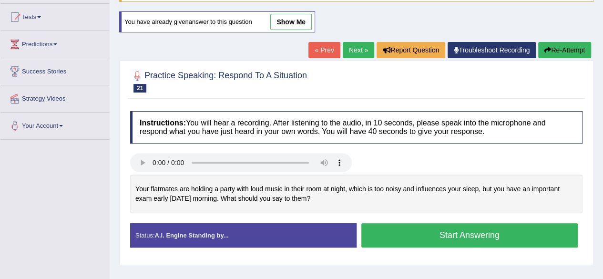
click at [537, 232] on button "Start Answering" at bounding box center [469, 235] width 217 height 24
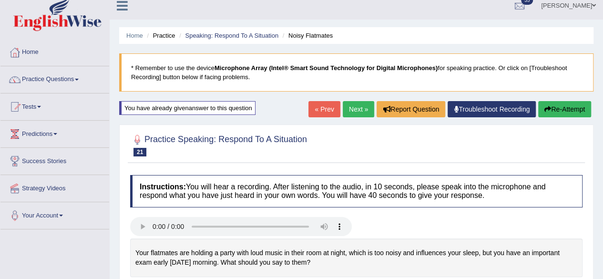
scroll to position [0, 0]
